Goal: Task Accomplishment & Management: Use online tool/utility

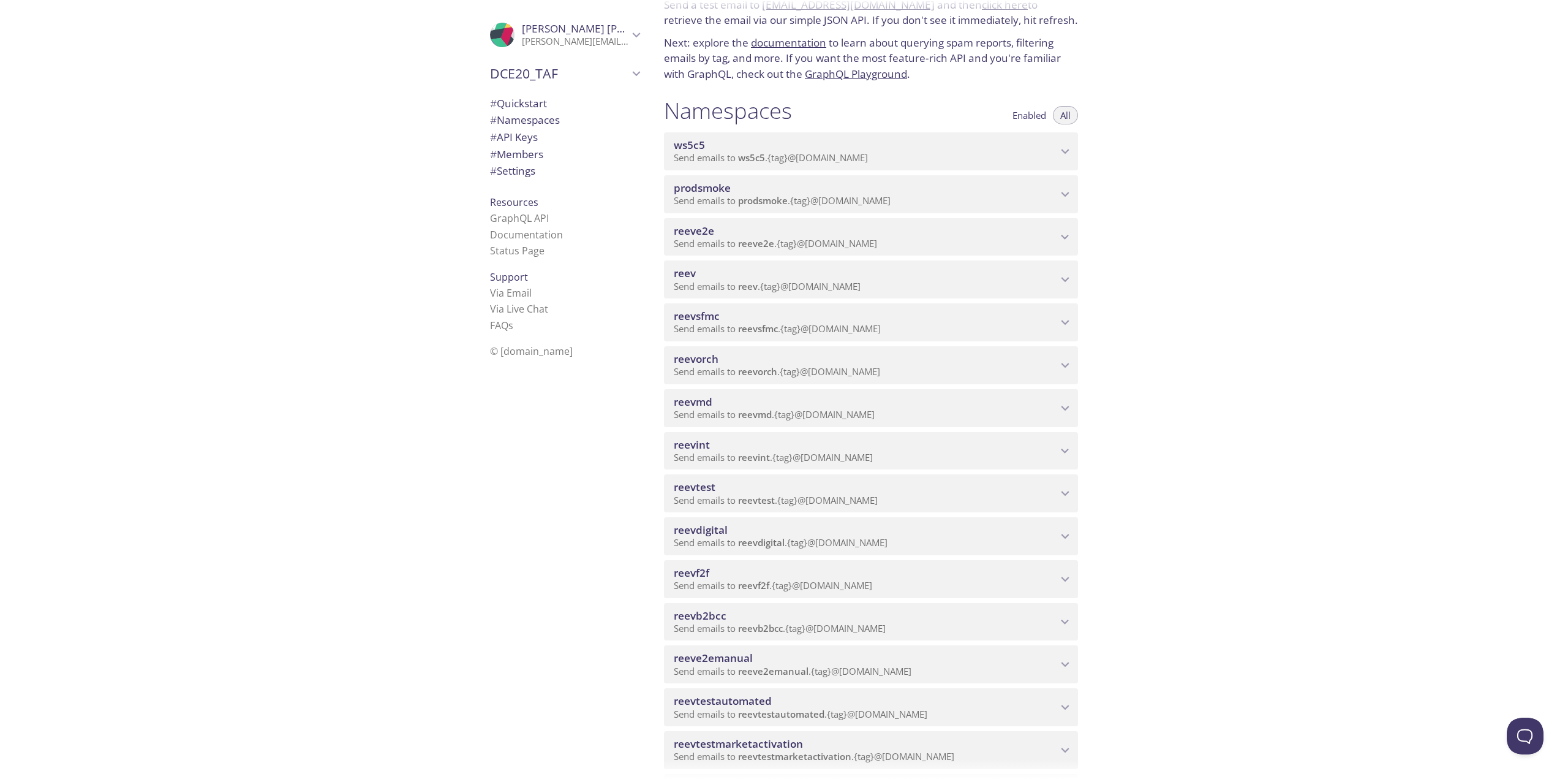
scroll to position [61, 0]
click at [936, 544] on p "Send emails to reevdigital . {tag} @[DOMAIN_NAME]" at bounding box center [865, 539] width 384 height 12
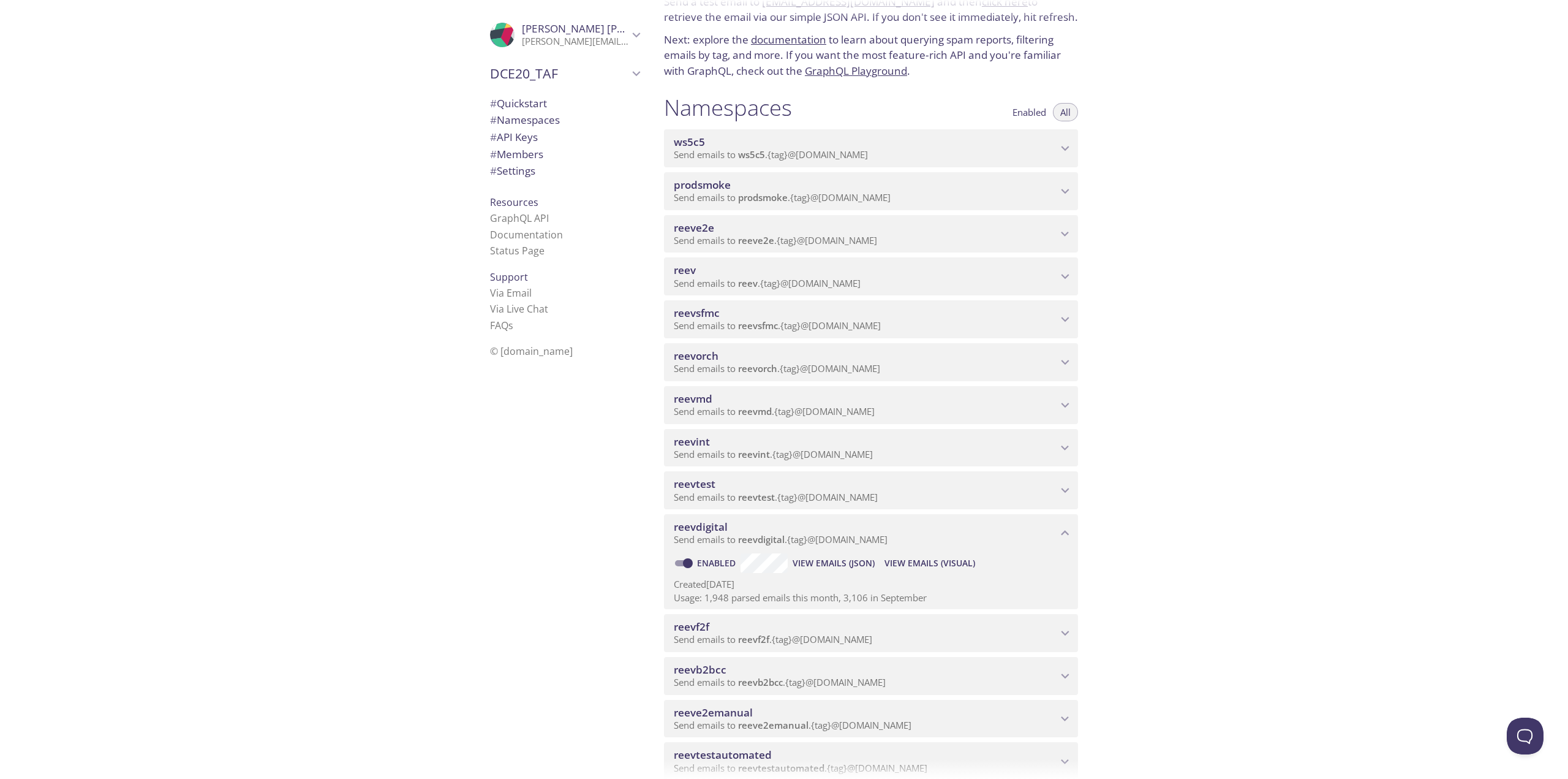
click at [897, 568] on span "View Emails (Visual)" at bounding box center [929, 563] width 91 height 15
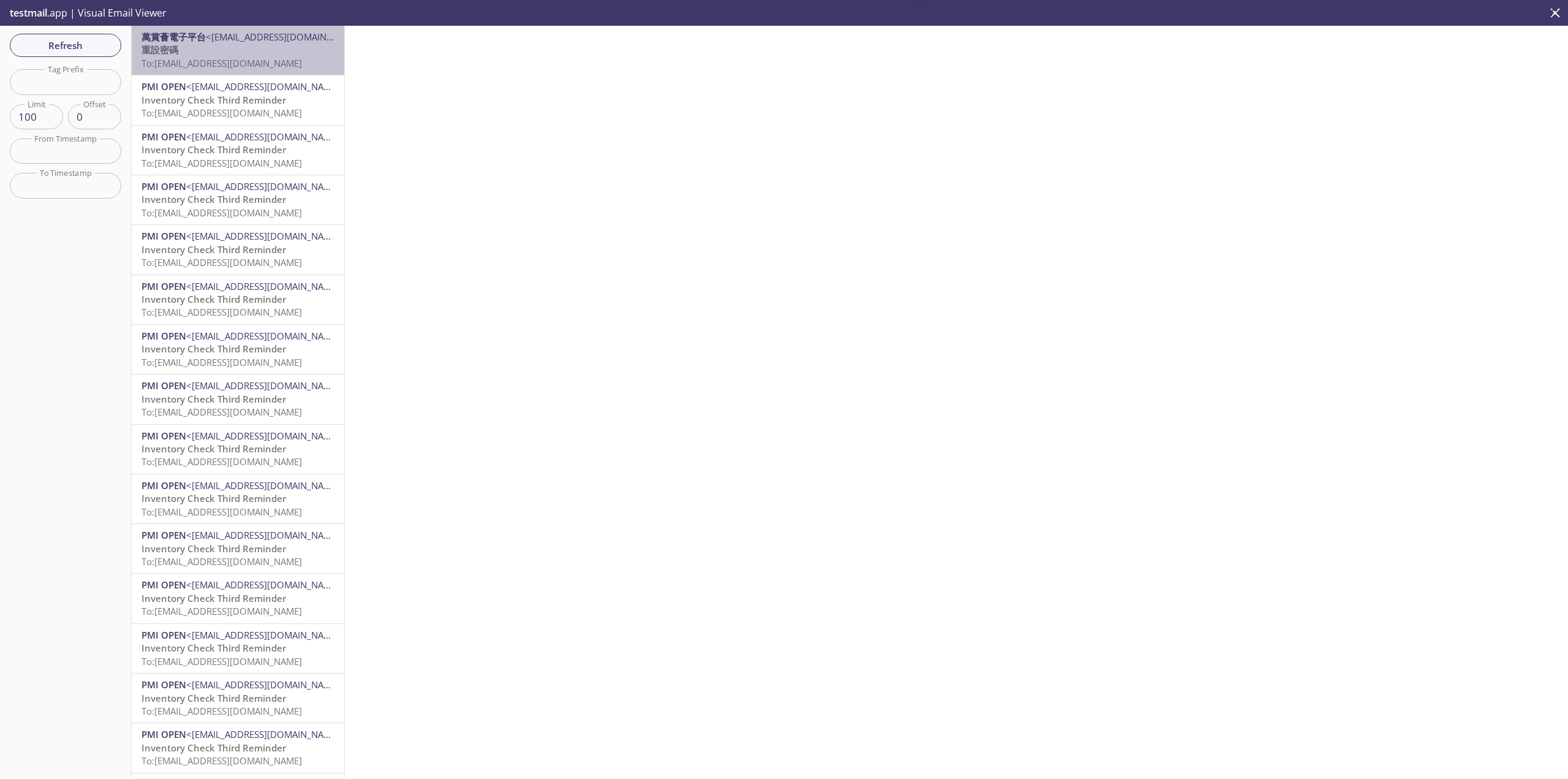
click at [274, 56] on p "重設密碼 To: [EMAIL_ADDRESS][DOMAIN_NAME]" at bounding box center [238, 57] width 193 height 26
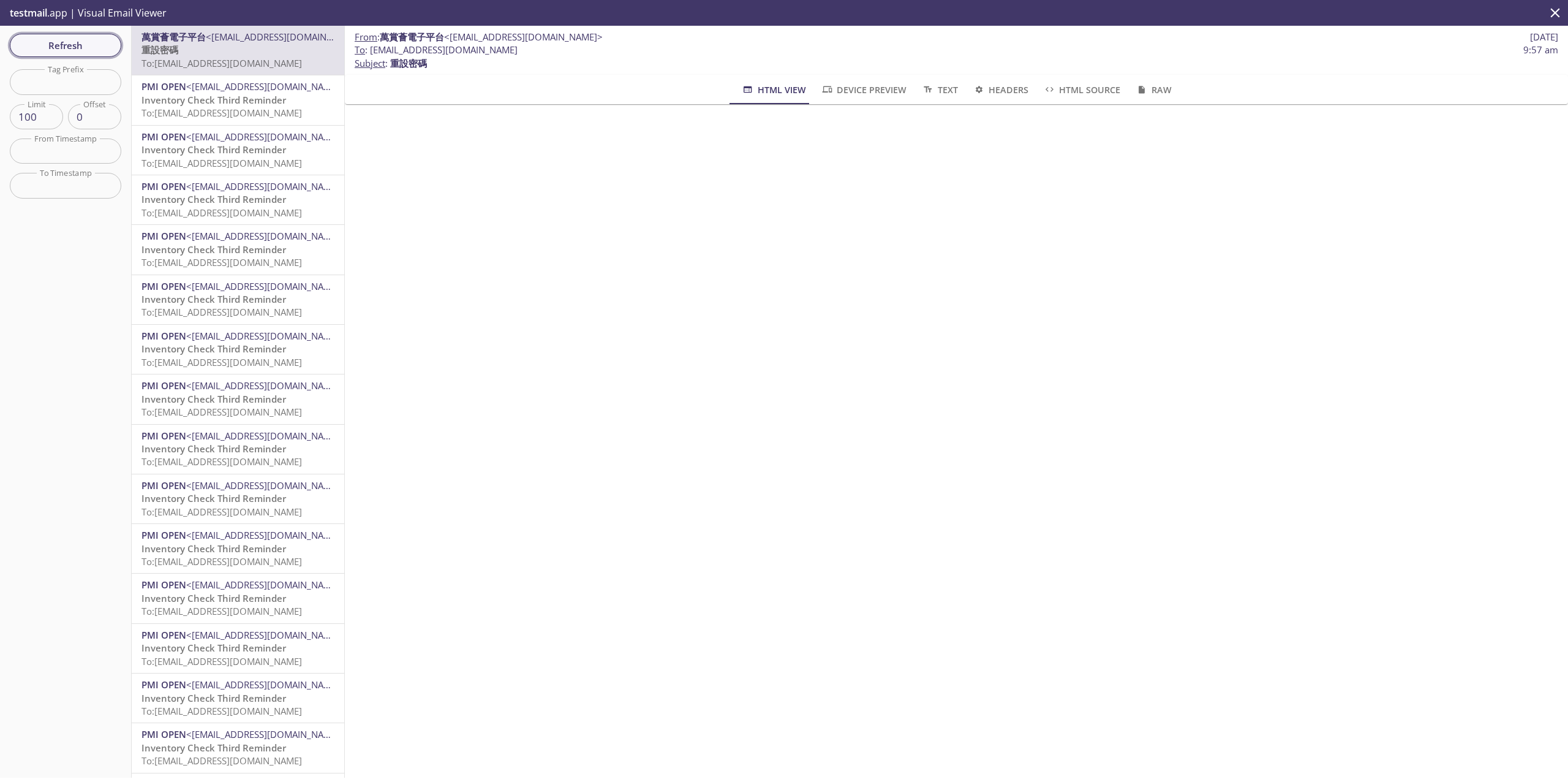
click at [107, 41] on span "Refresh" at bounding box center [65, 45] width 92 height 16
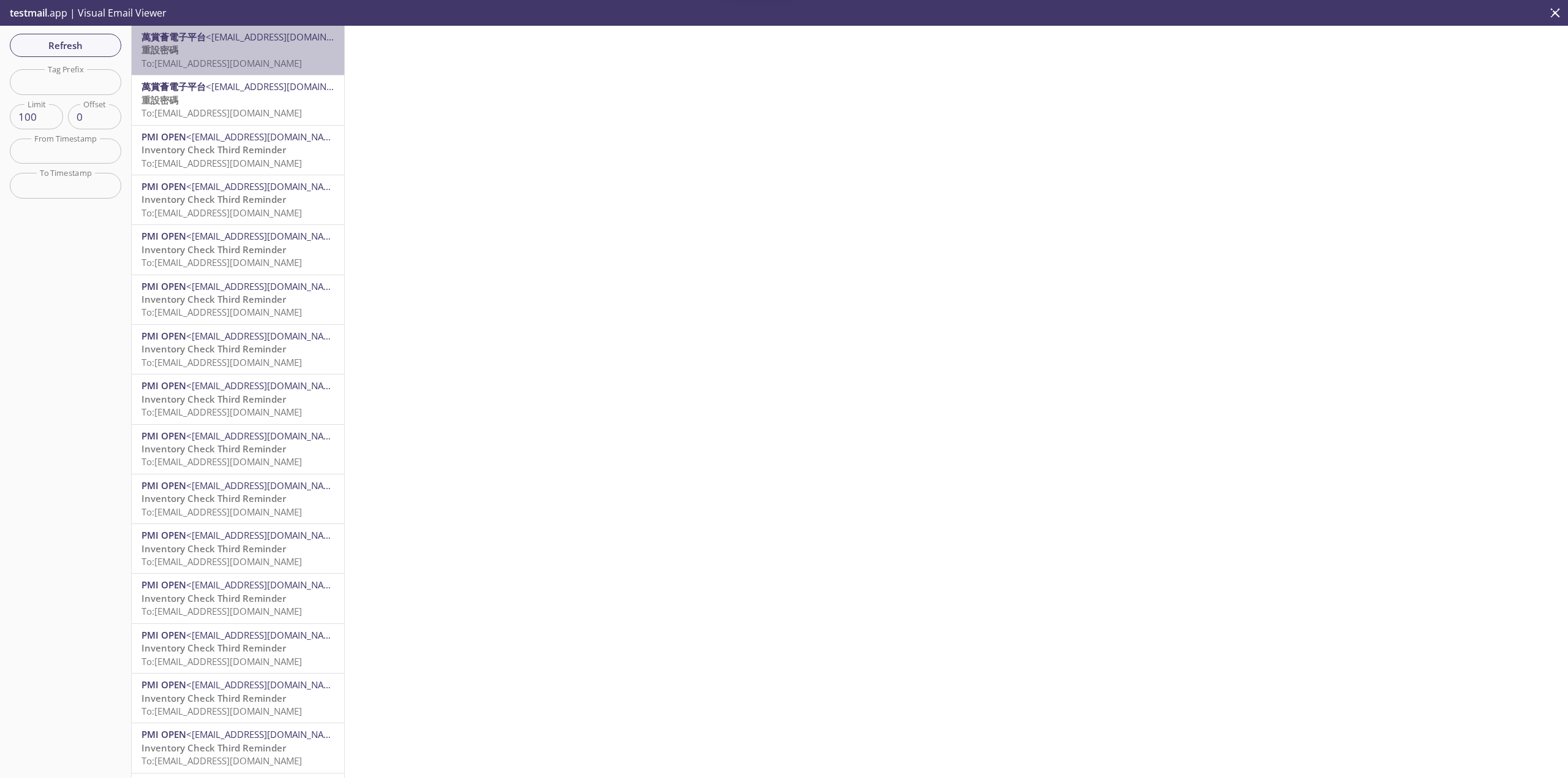
click at [280, 57] on span "To: [EMAIL_ADDRESS][DOMAIN_NAME]" at bounding box center [221, 63] width 160 height 12
